Goal: Information Seeking & Learning: Learn about a topic

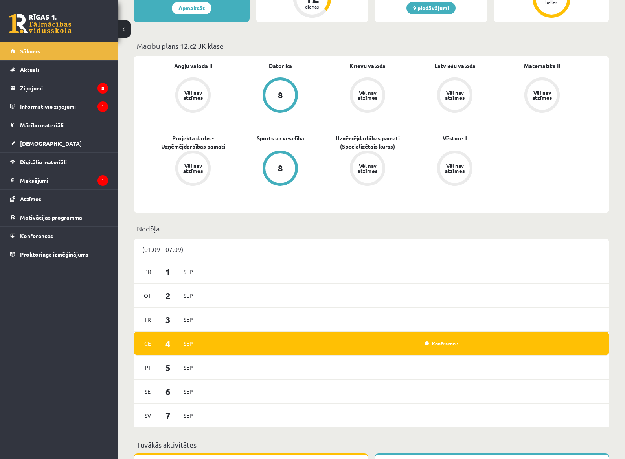
click at [47, 150] on link "[DEMOGRAPHIC_DATA]" at bounding box center [59, 143] width 98 height 18
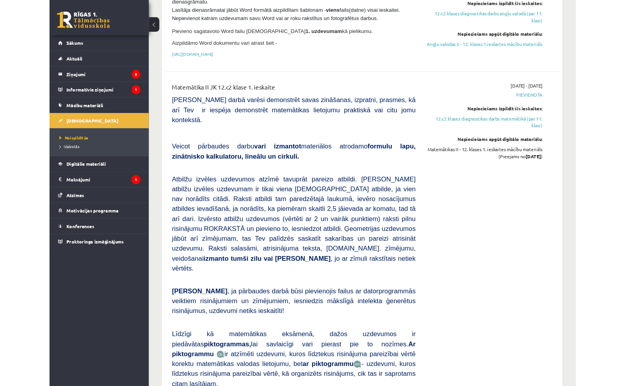
scroll to position [535, 0]
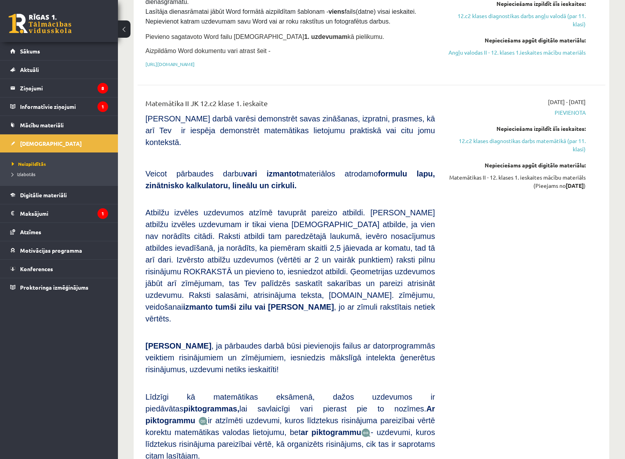
click at [570, 137] on link "12.c2 klases diagnostikas darbs matemātikā (par 11. klasi)" at bounding box center [516, 145] width 139 height 17
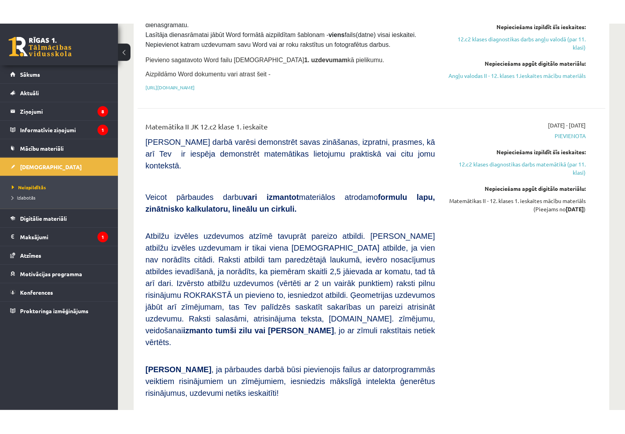
scroll to position [392, 0]
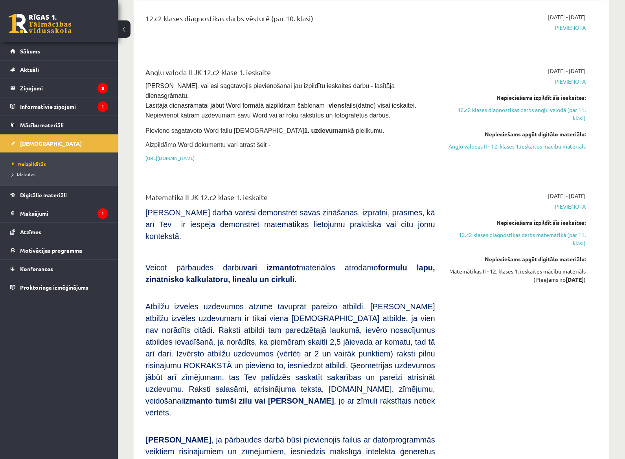
click at [569, 234] on link "12.c2 klases diagnostikas darbs matemātikā (par 11. klasi)" at bounding box center [516, 239] width 139 height 17
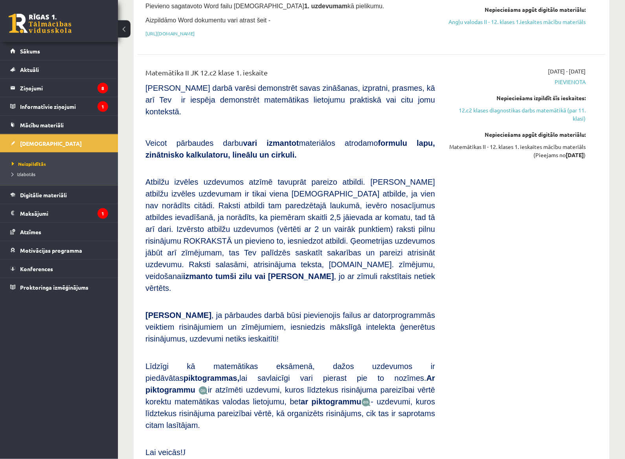
scroll to position [566, 0]
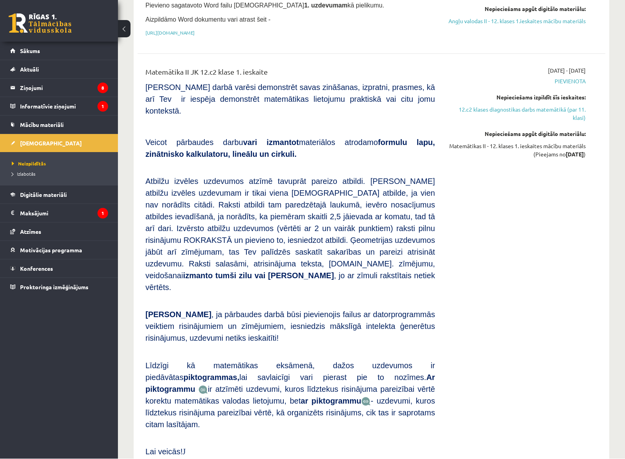
click at [350, 386] on p "Līdzīgi kā matemātikas eksāmenā, dažos uzdevumos ir piedāvātas piktogrammas, la…" at bounding box center [290, 395] width 290 height 71
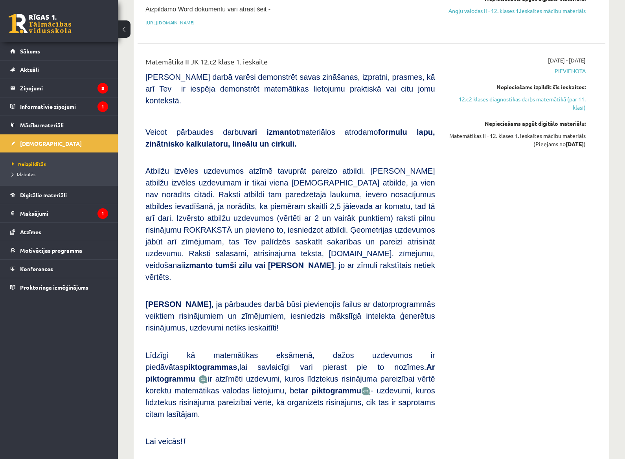
scroll to position [578, 0]
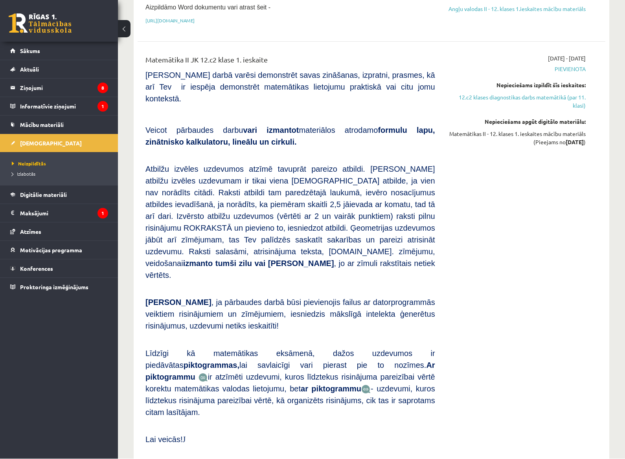
click at [293, 386] on p "Lai veicās! J" at bounding box center [290, 440] width 290 height 12
click at [54, 195] on span "Digitālie materiāli" at bounding box center [43, 194] width 47 height 7
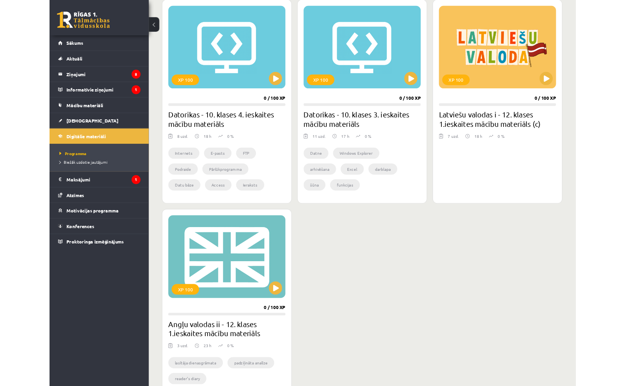
scroll to position [372, 0]
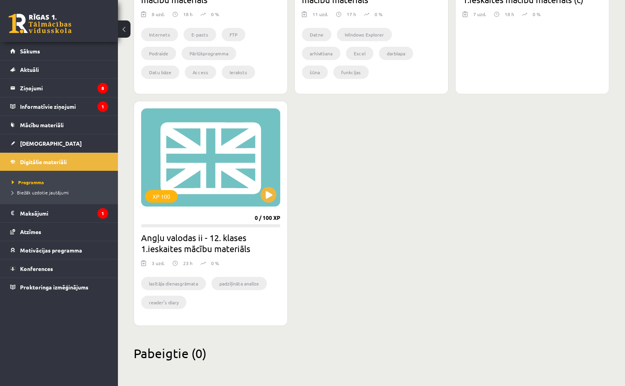
click at [66, 132] on link "Mācību materiāli" at bounding box center [59, 125] width 98 height 18
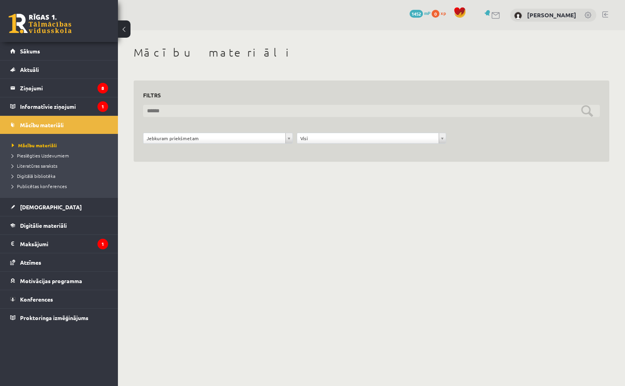
click at [191, 112] on input "text" at bounding box center [371, 111] width 457 height 12
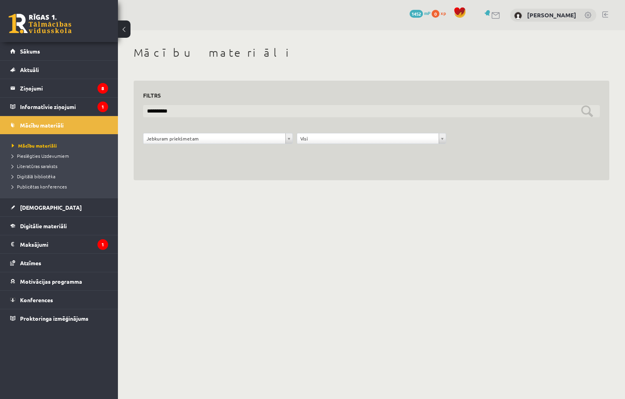
type input "**********"
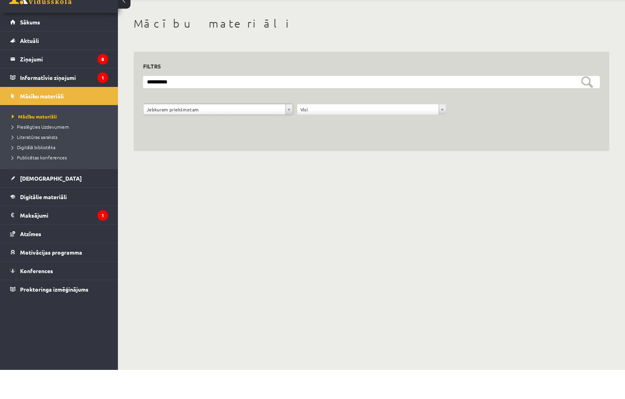
click at [54, 153] on span "Pieslēgties Uzdevumiem" at bounding box center [40, 156] width 57 height 6
